Goal: Transaction & Acquisition: Purchase product/service

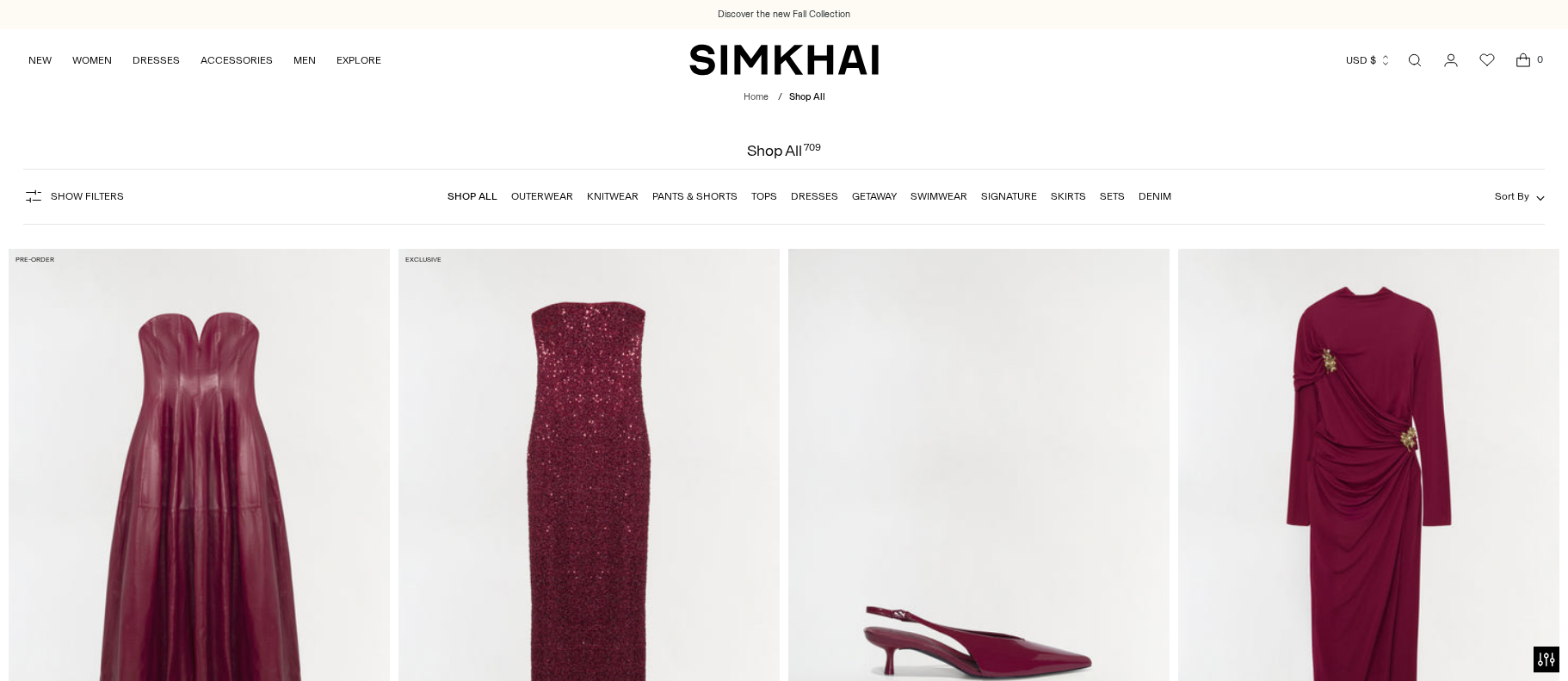
scroll to position [86, 0]
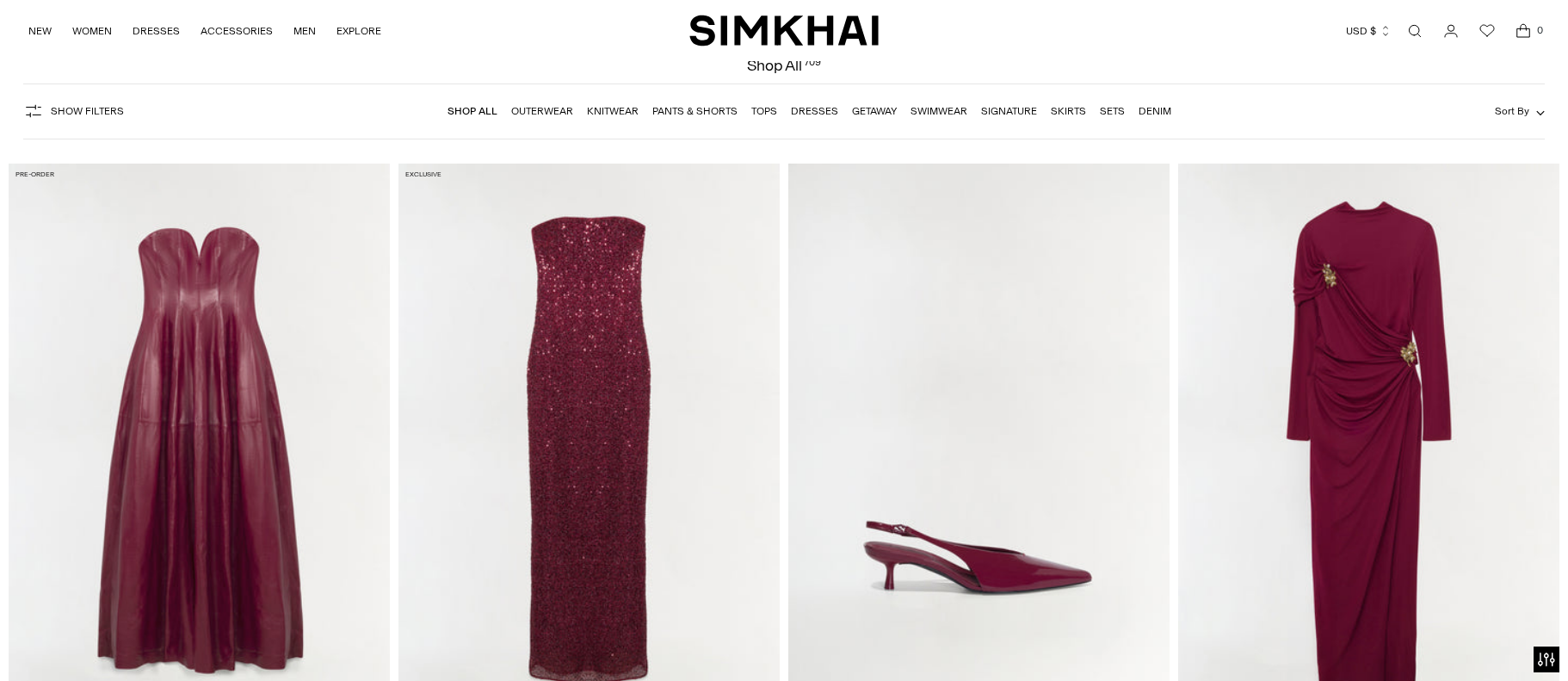
click at [814, 111] on link "Dresses" at bounding box center [815, 111] width 47 height 12
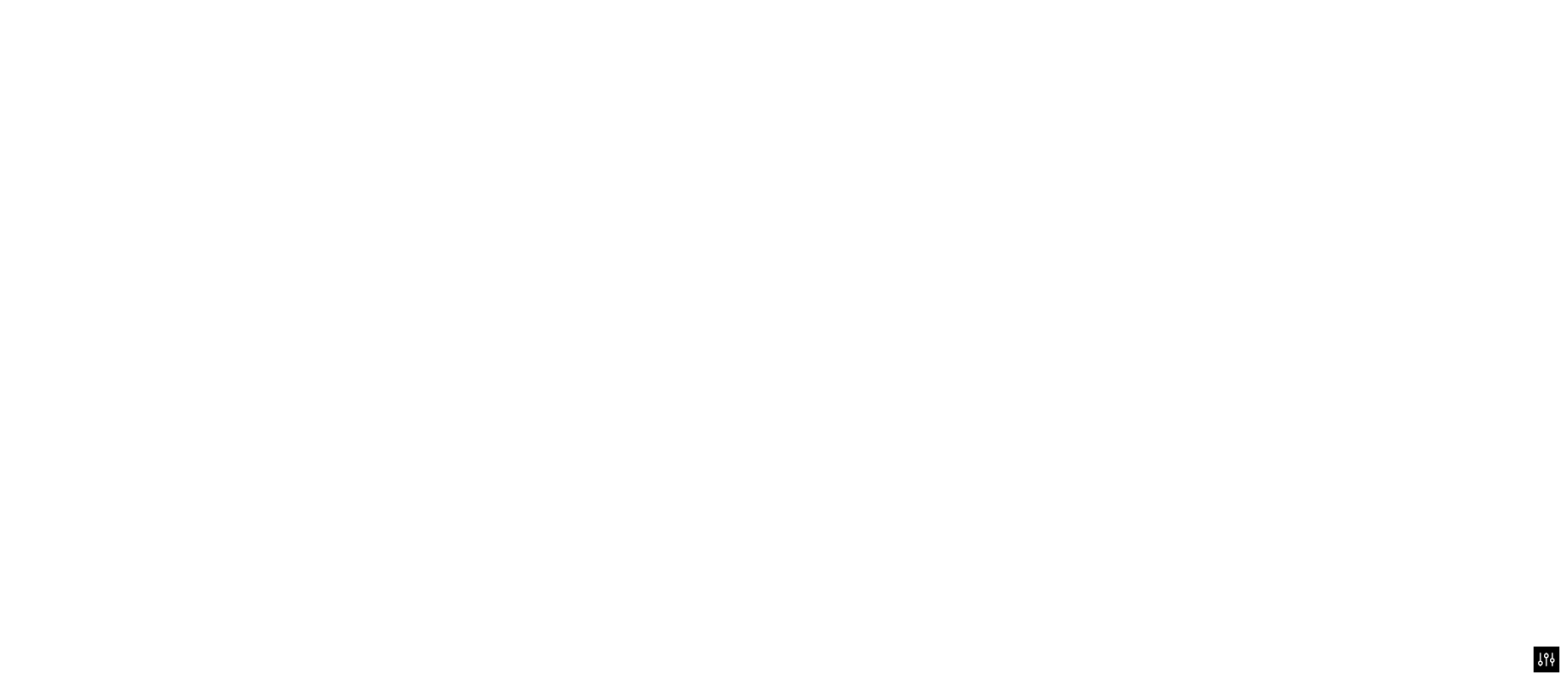
scroll to position [86, 0]
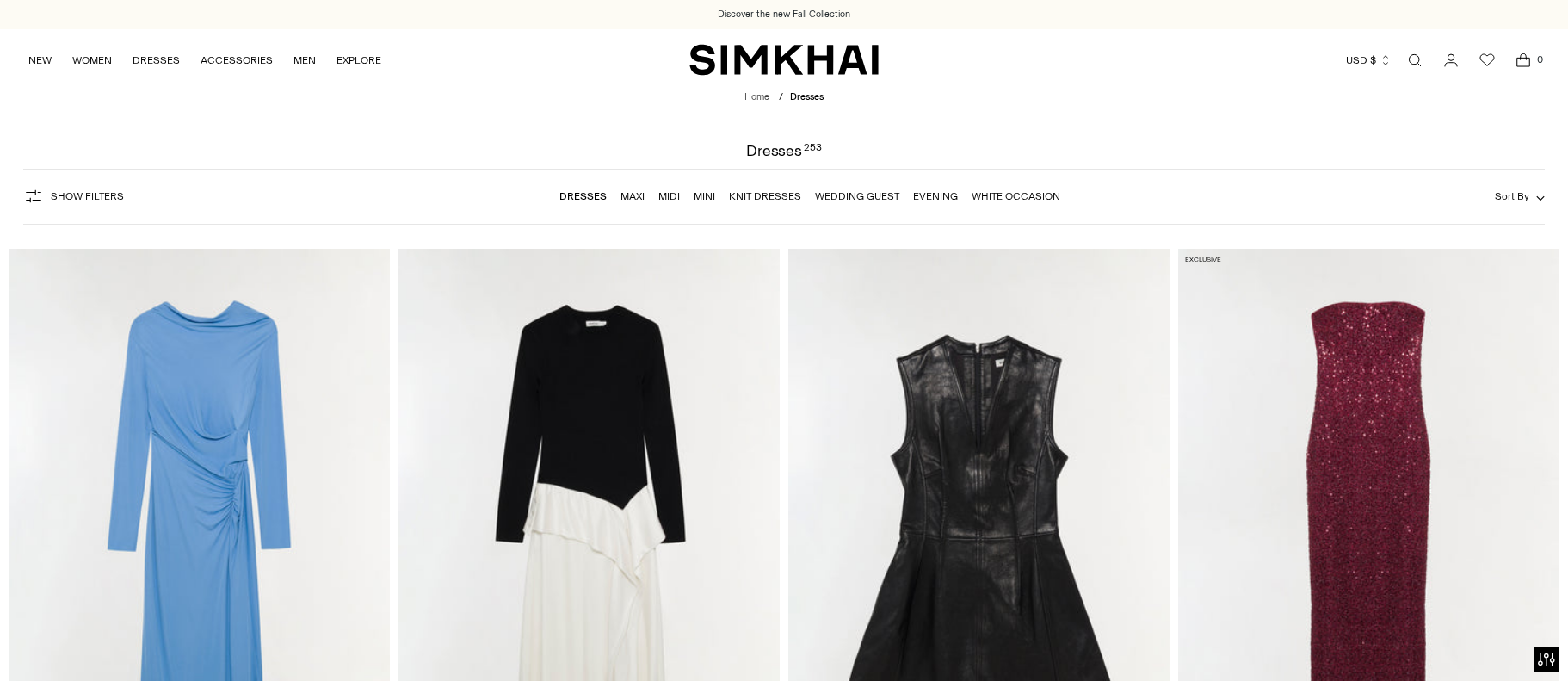
click at [1419, 43] on link "Open search modal" at bounding box center [1414, 60] width 34 height 34
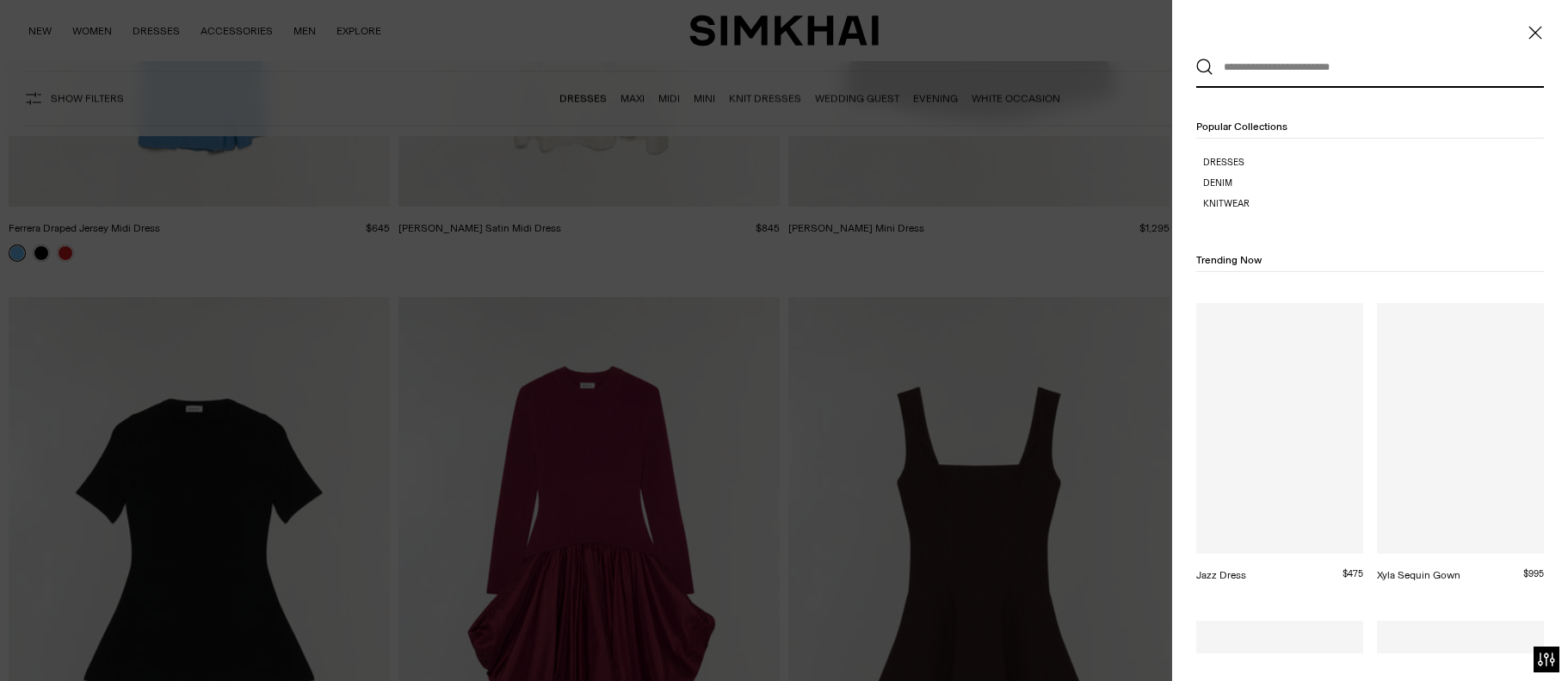
click at [1273, 65] on input "text" at bounding box center [1366, 67] width 305 height 37
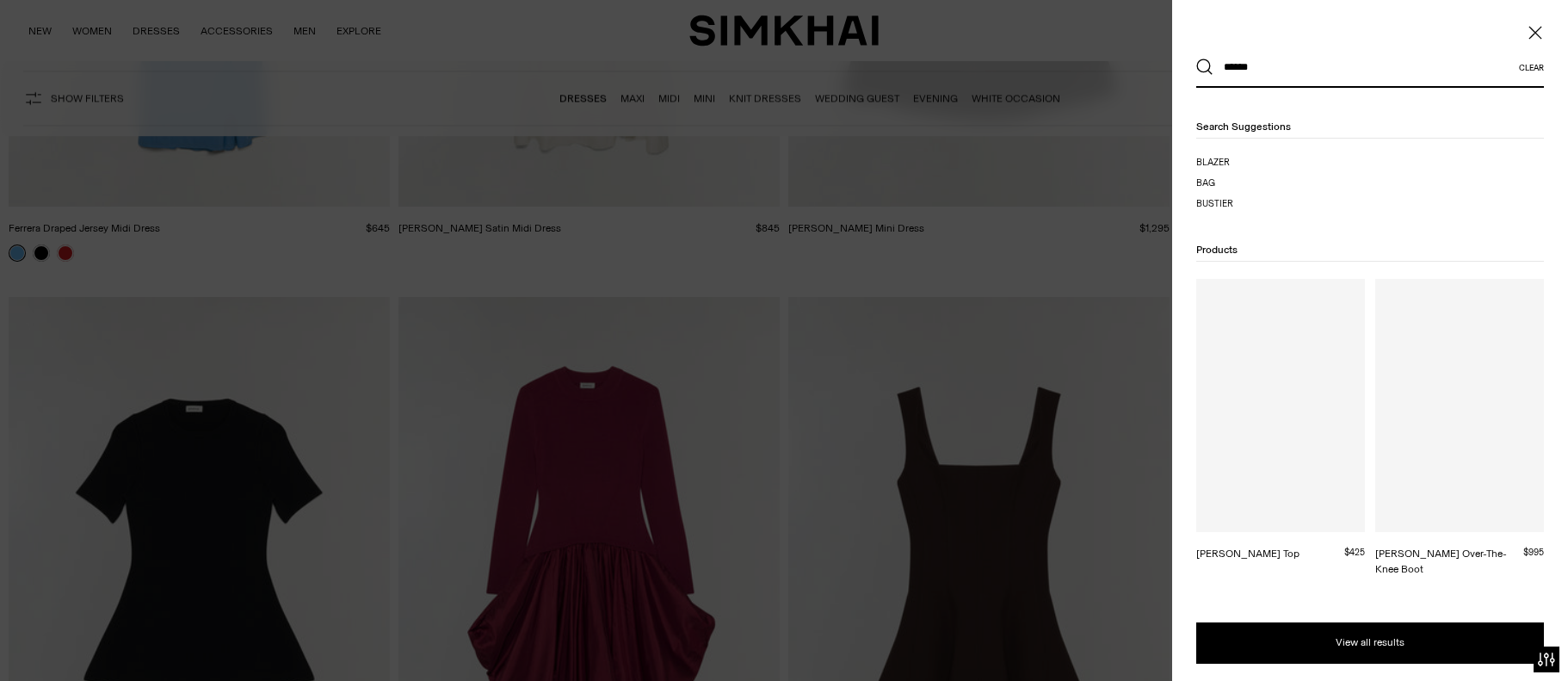
scroll to position [0, 0]
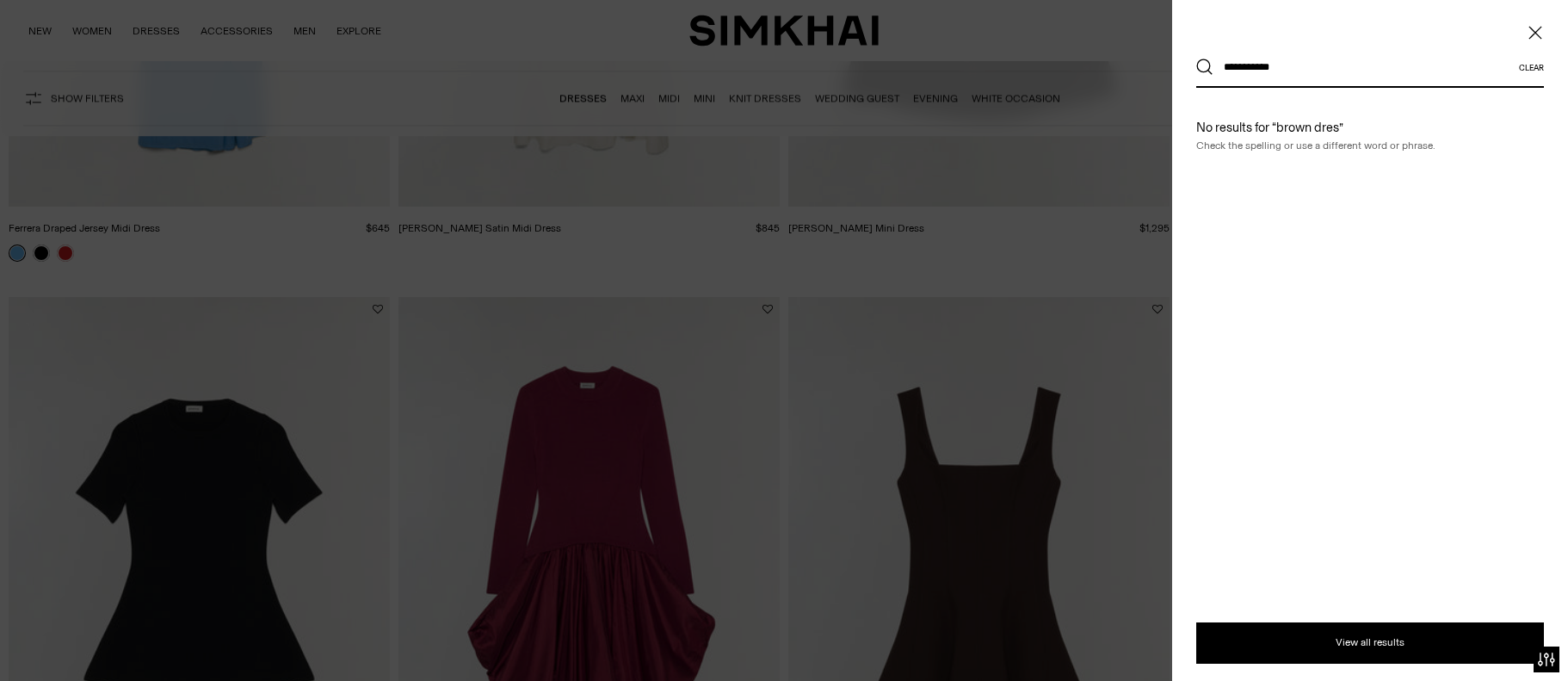
type input "**********"
click at [1206, 67] on button "Search" at bounding box center [1205, 66] width 17 height 17
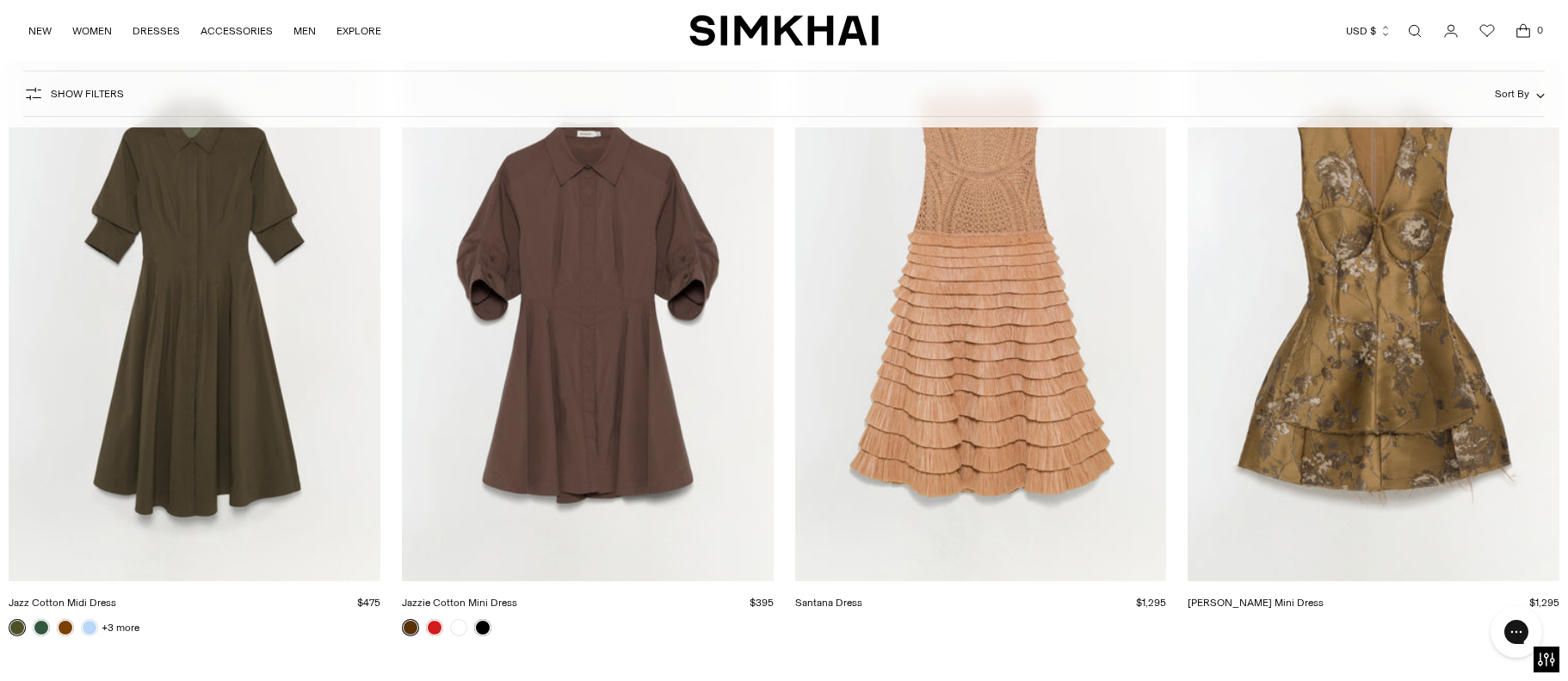
scroll to position [2305, 0]
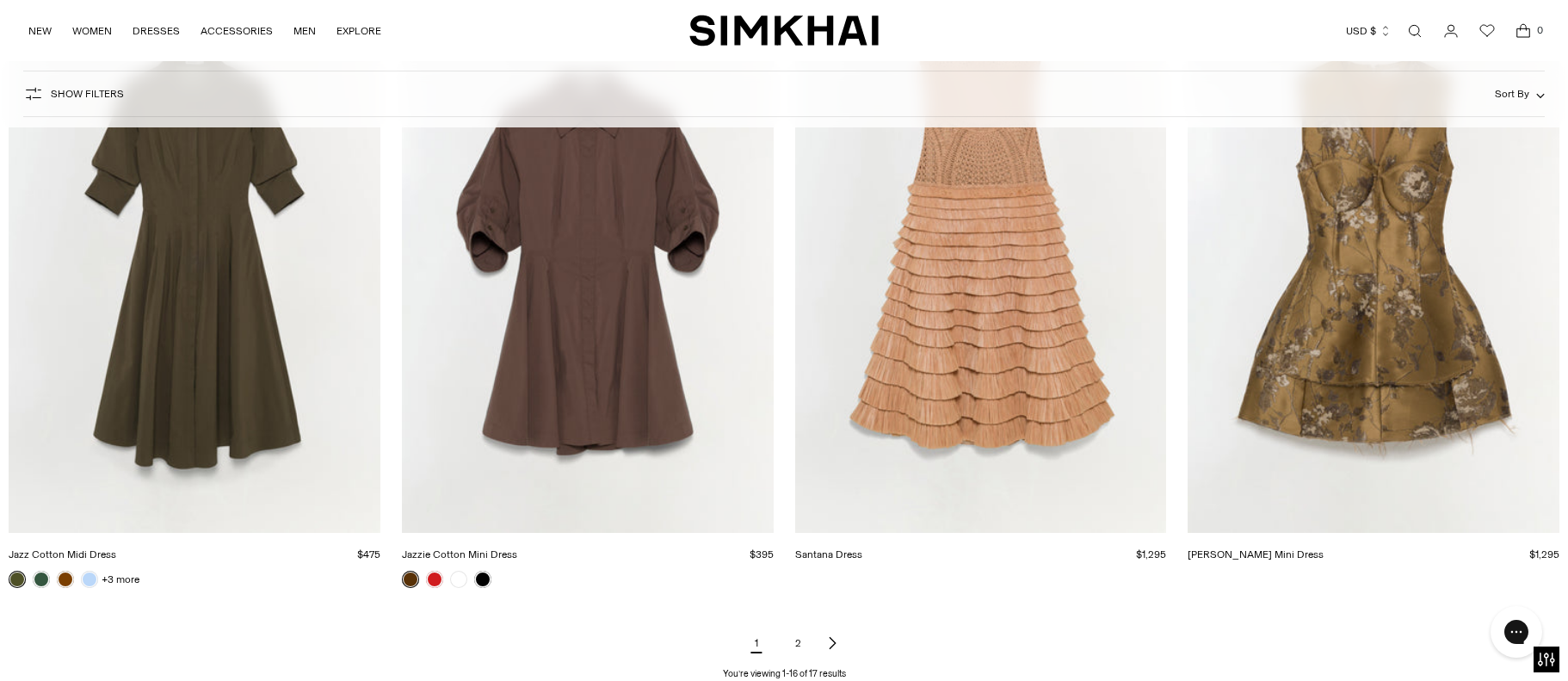
click at [0, 0] on img "Jazzie Cotton Mini Dress" at bounding box center [0, 0] width 0 height 0
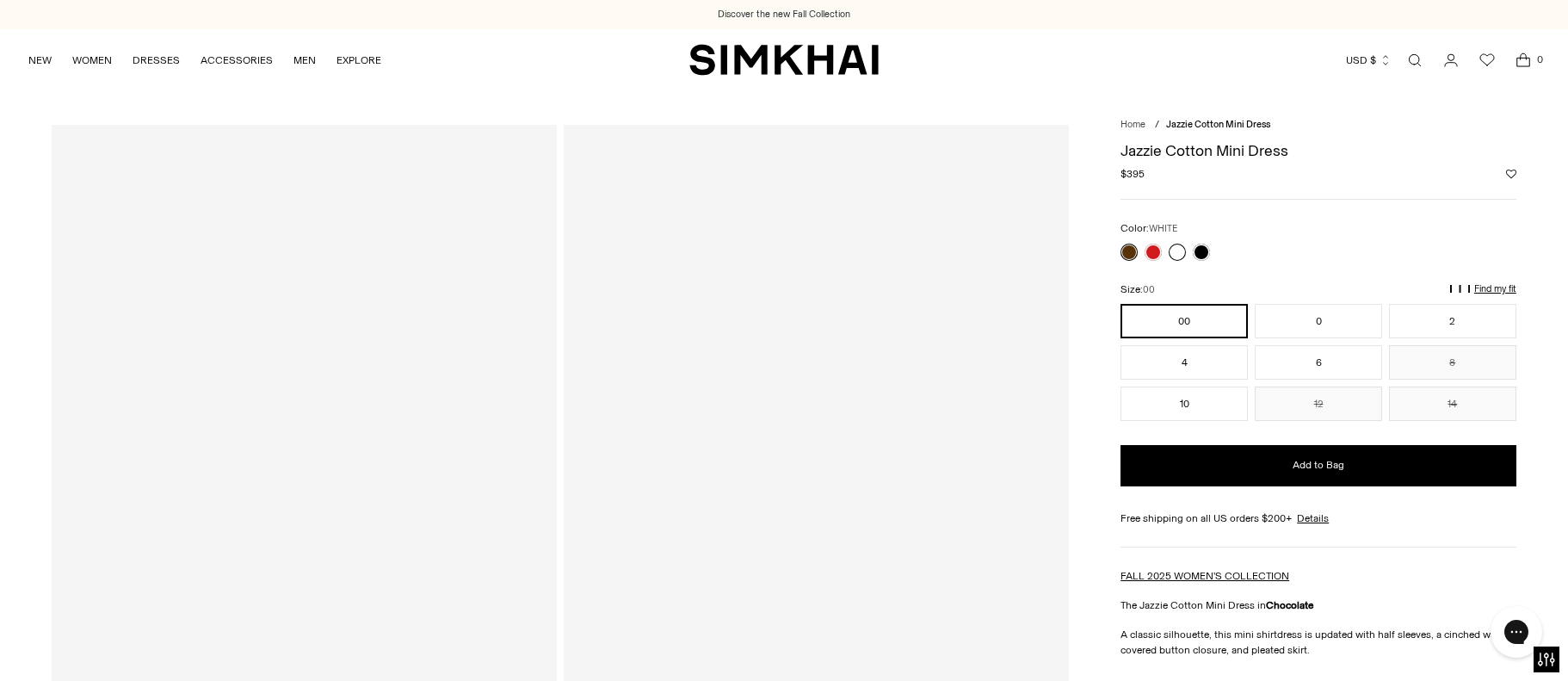
click at [1183, 246] on link at bounding box center [1177, 251] width 17 height 17
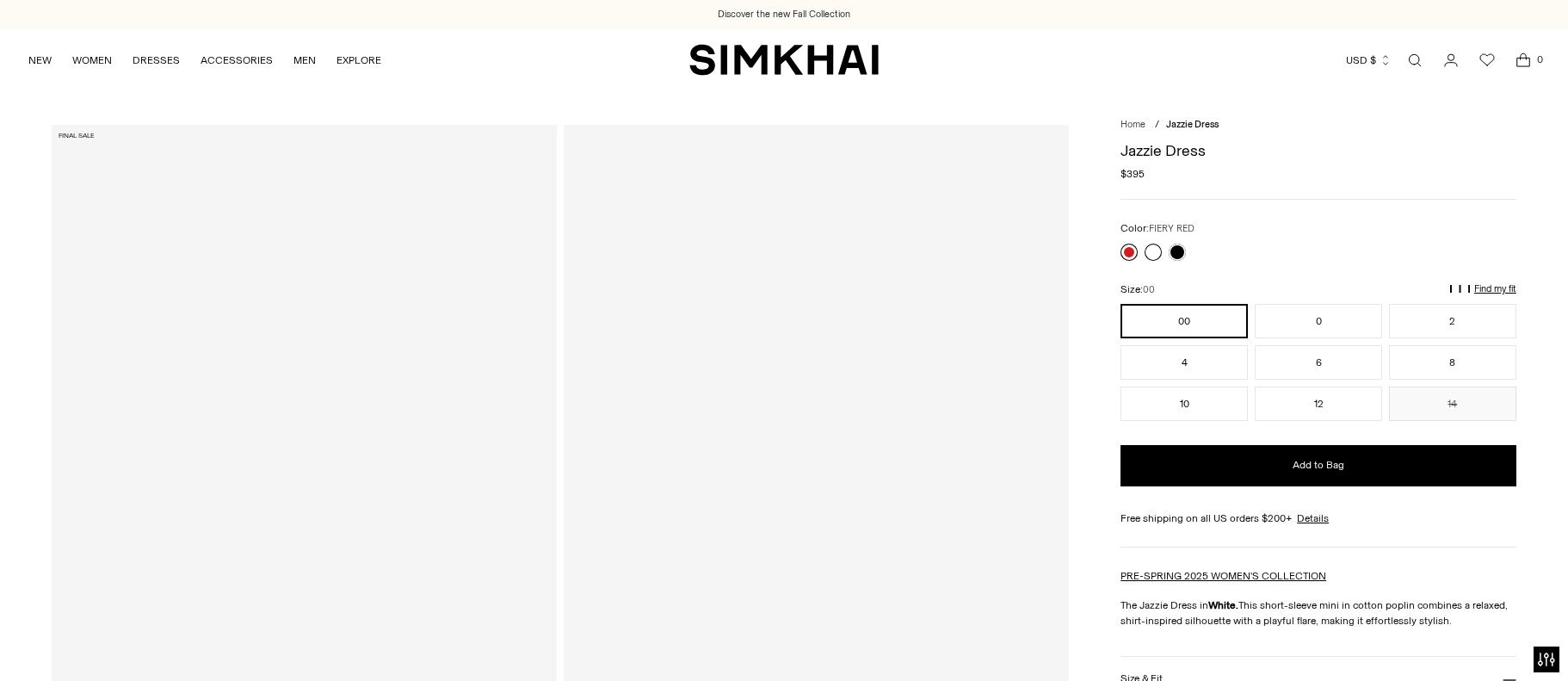
click at [1132, 253] on link at bounding box center [1129, 251] width 17 height 17
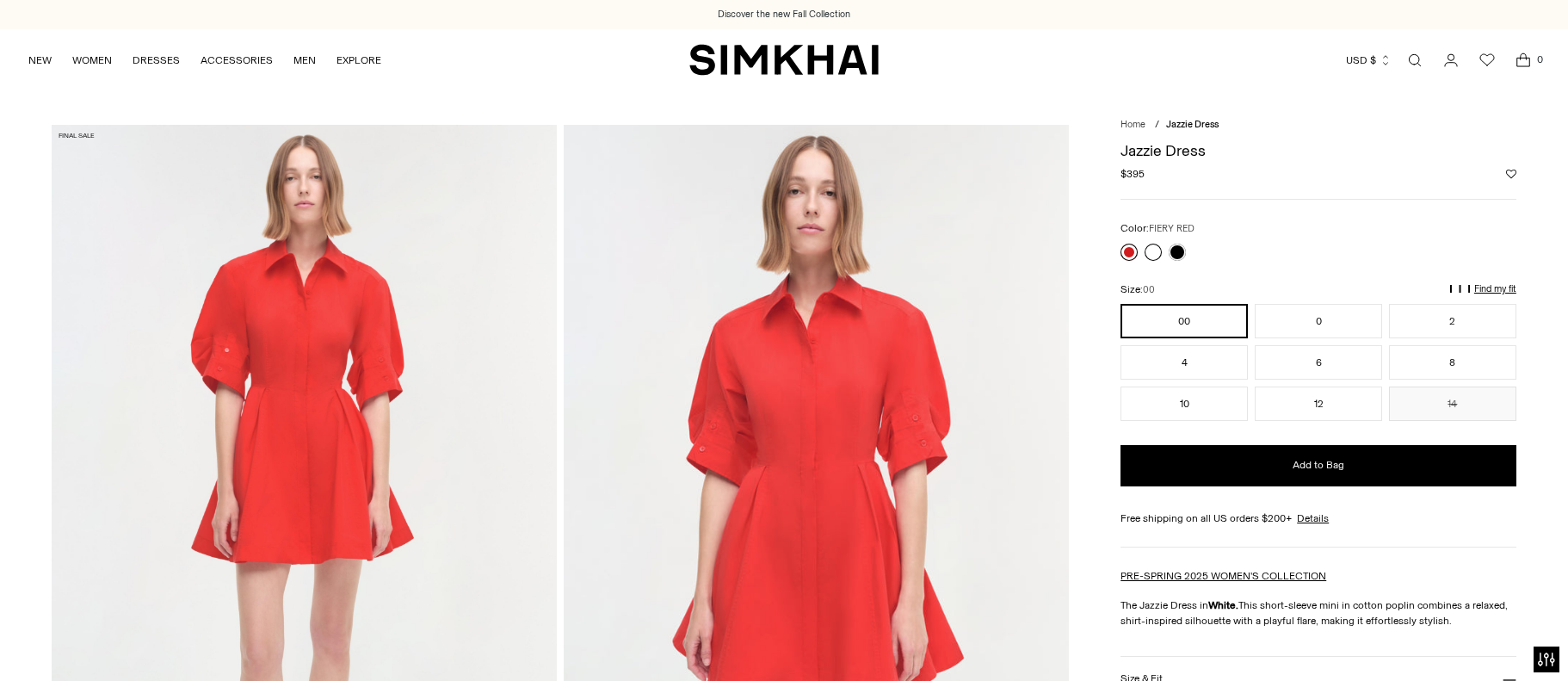
click at [1130, 249] on link at bounding box center [1129, 251] width 17 height 17
